Goal: Transaction & Acquisition: Download file/media

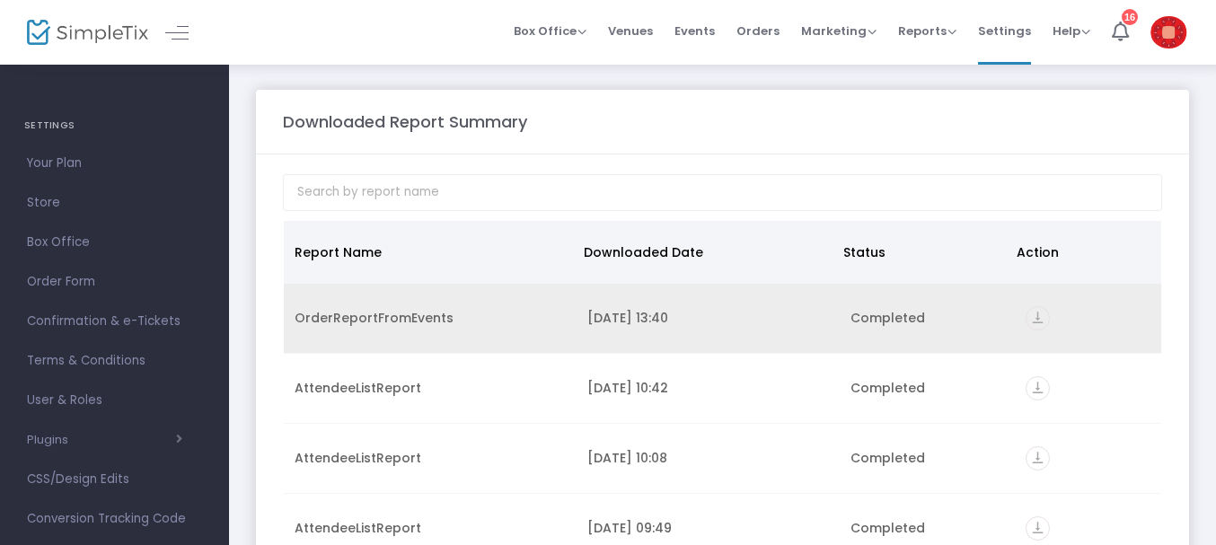
click at [1025, 311] on icon "vertical_align_bottom" at bounding box center [1037, 318] width 24 height 24
click at [1025, 315] on icon "vertical_align_bottom" at bounding box center [1037, 318] width 24 height 24
click at [1034, 316] on icon "vertical_align_bottom" at bounding box center [1037, 318] width 24 height 24
